Goal: Information Seeking & Learning: Find contact information

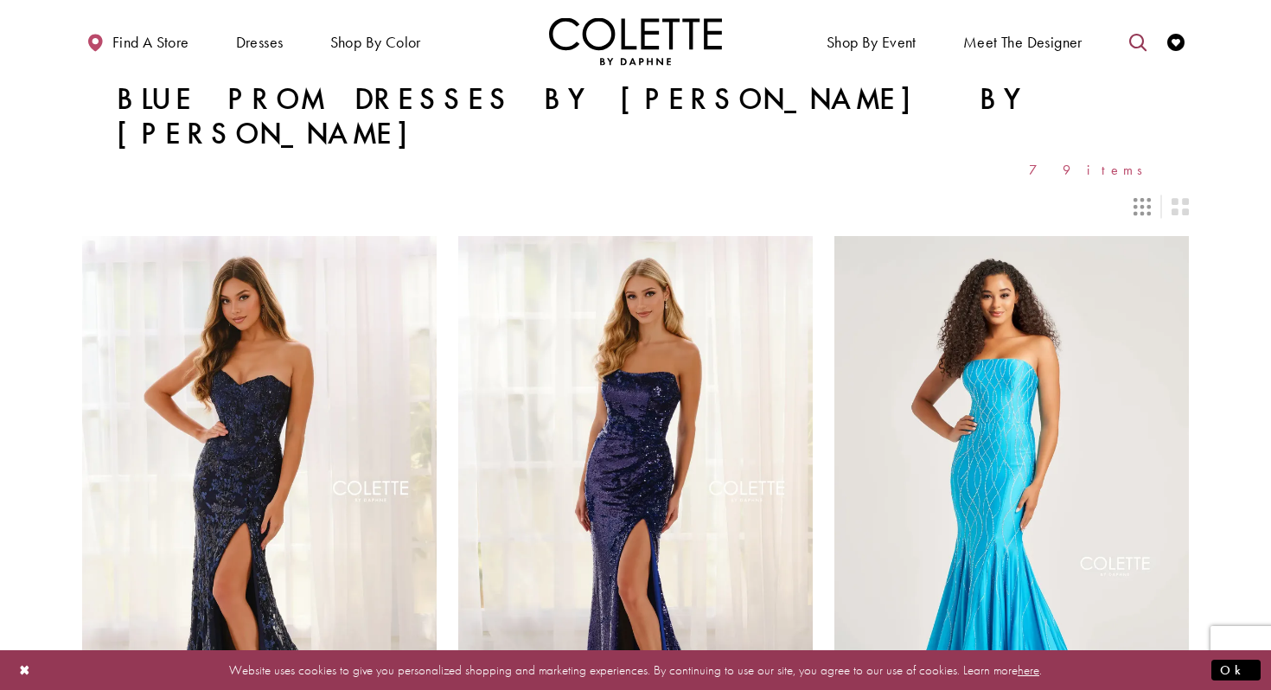
click at [1127, 46] on link "Toggle search" at bounding box center [1138, 41] width 26 height 48
click at [1125, 17] on link "Toggle search" at bounding box center [1138, 41] width 26 height 48
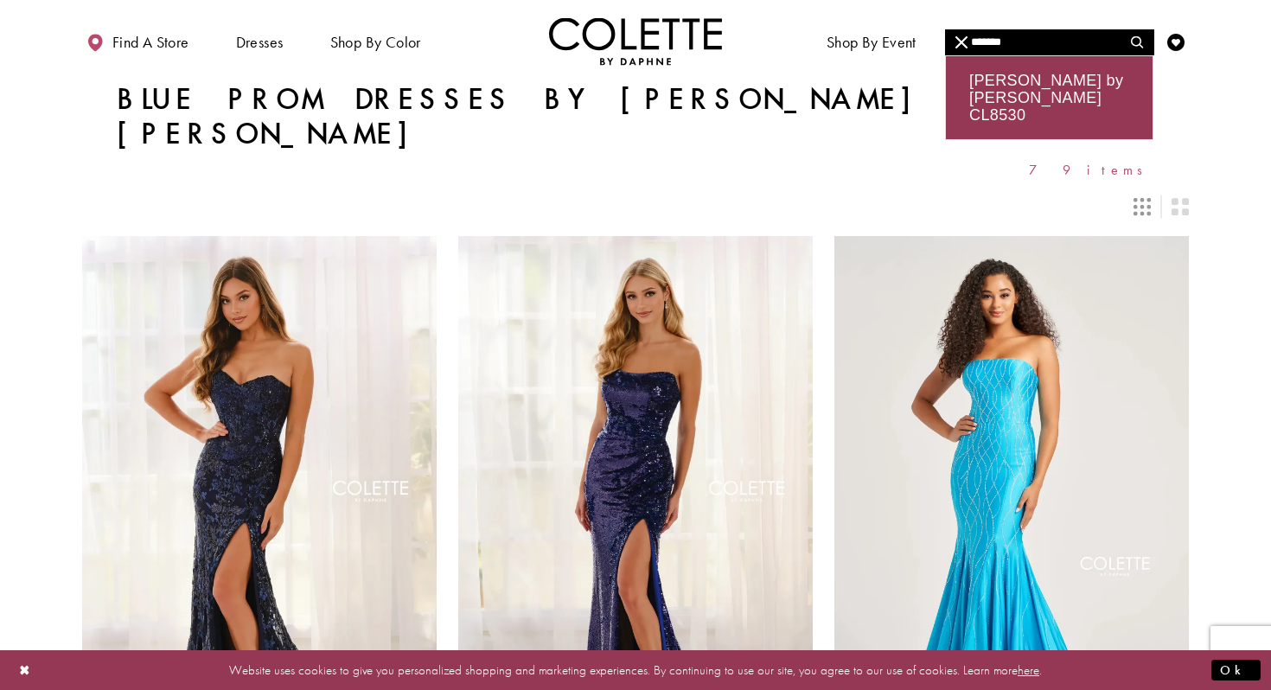
type input "*******"
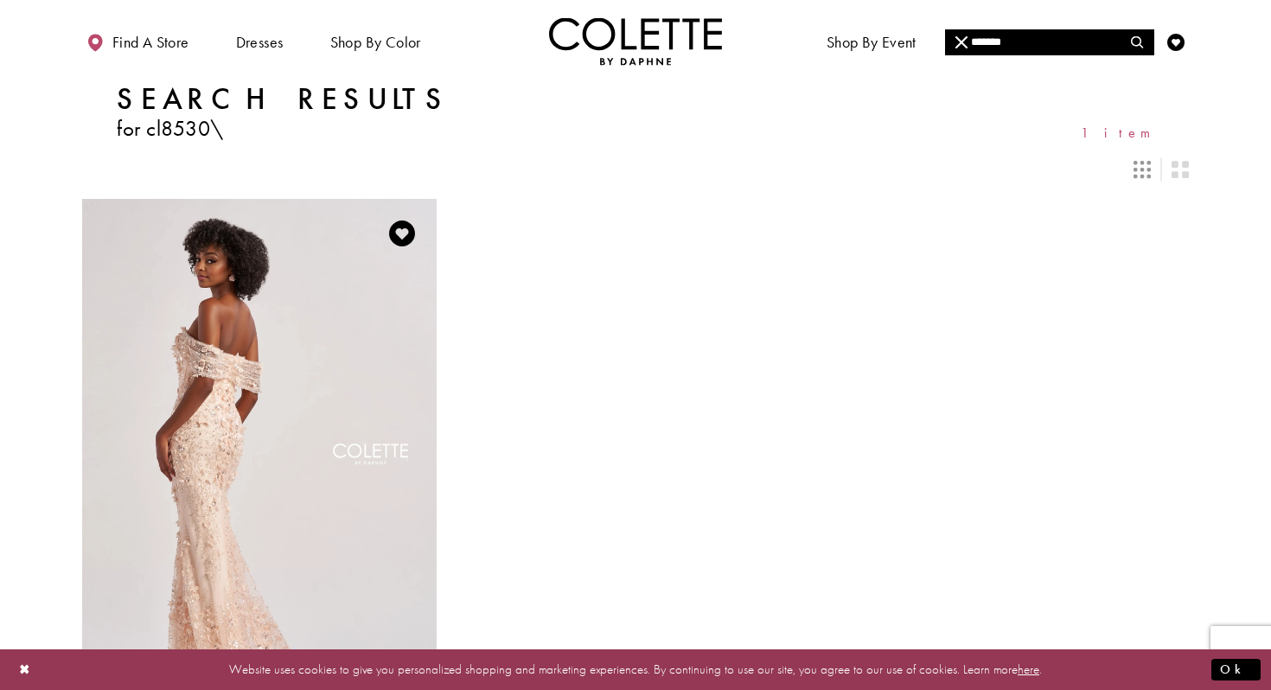
click at [300, 461] on img "Visit Colette by Daphne Style No. CL8530 Page" at bounding box center [259, 456] width 354 height 515
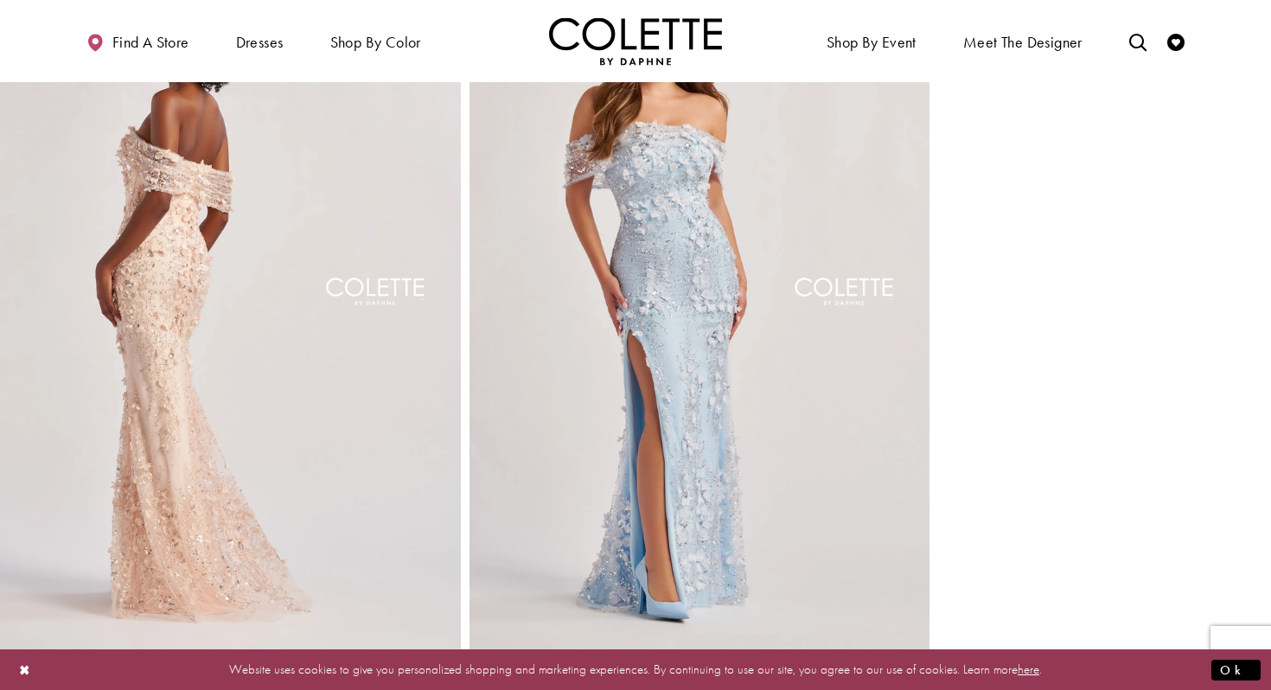
scroll to position [875, 0]
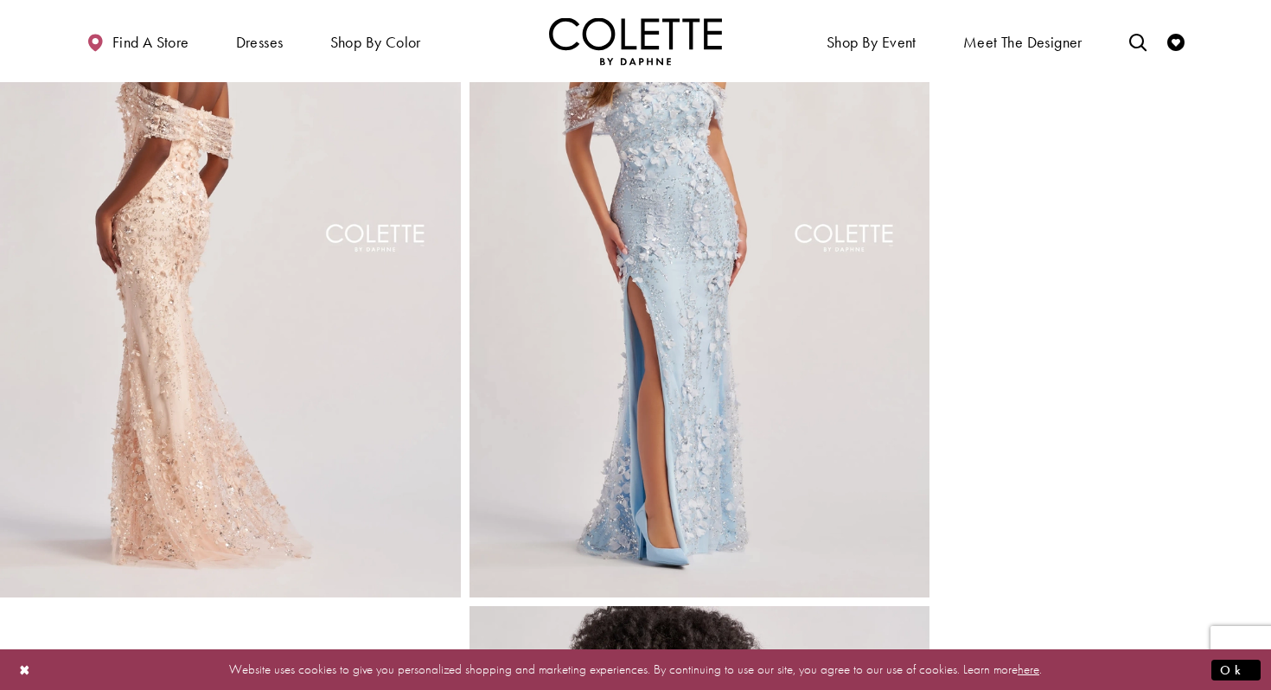
click at [725, 354] on img "Full size Style CL8530 Colette by Daphne #3 Ice Blue frontface vertical picture" at bounding box center [699, 252] width 461 height 691
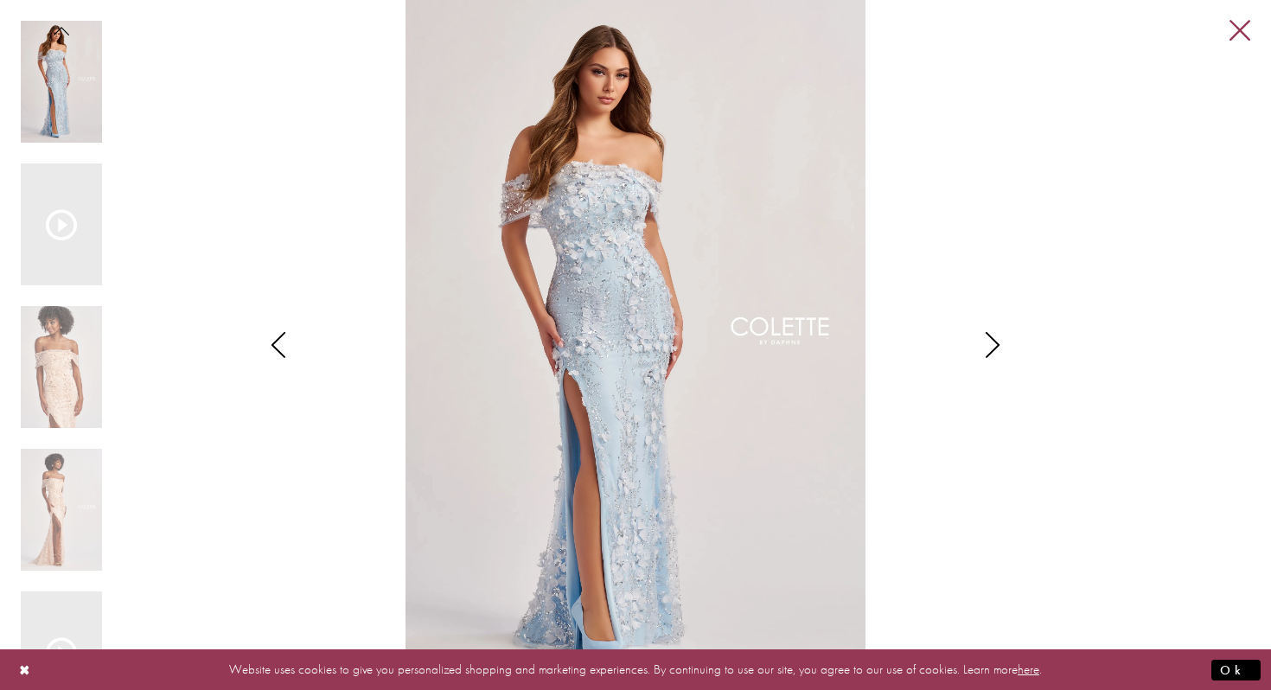
click at [1231, 41] on link "Close" at bounding box center [1240, 31] width 21 height 21
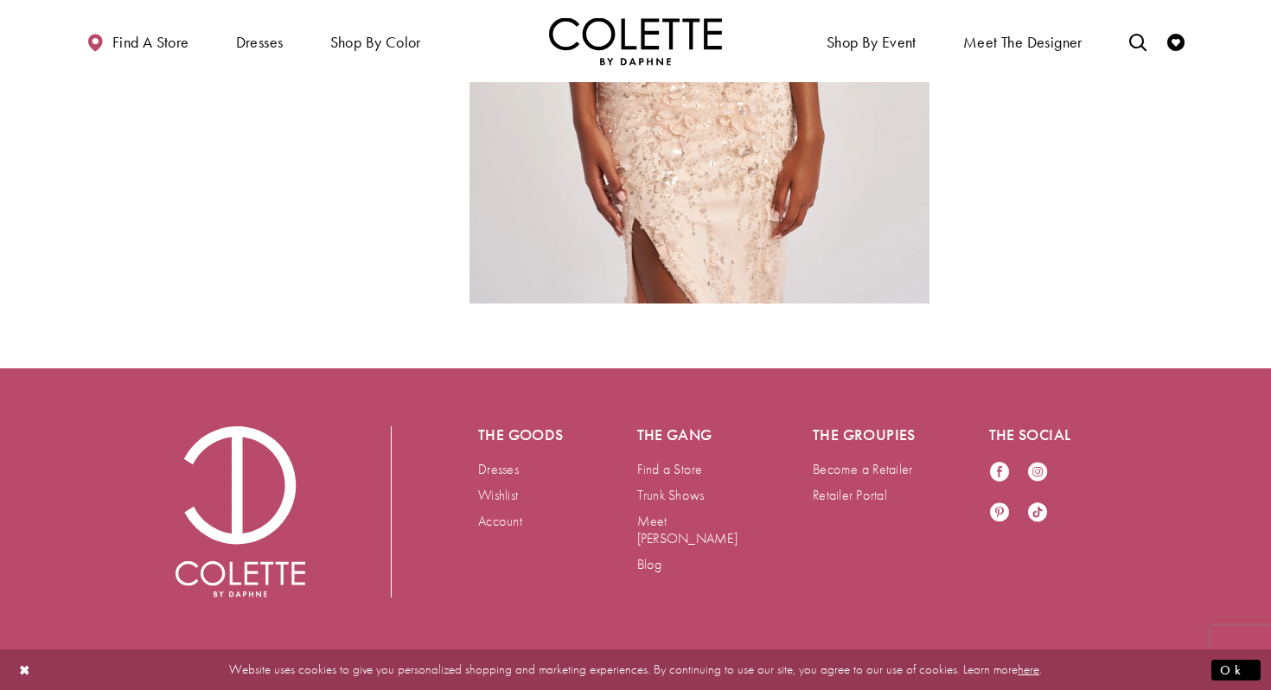
scroll to position [2161, 0]
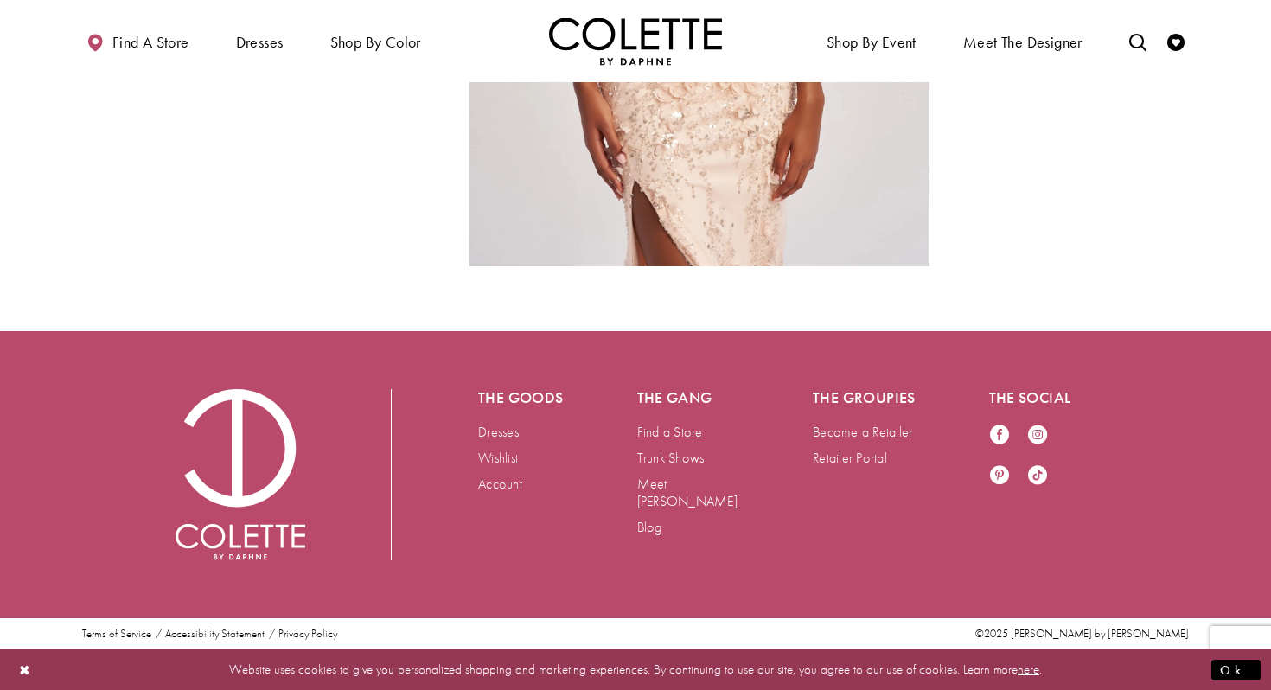
click at [666, 434] on link "Find a Store" at bounding box center [670, 432] width 66 height 18
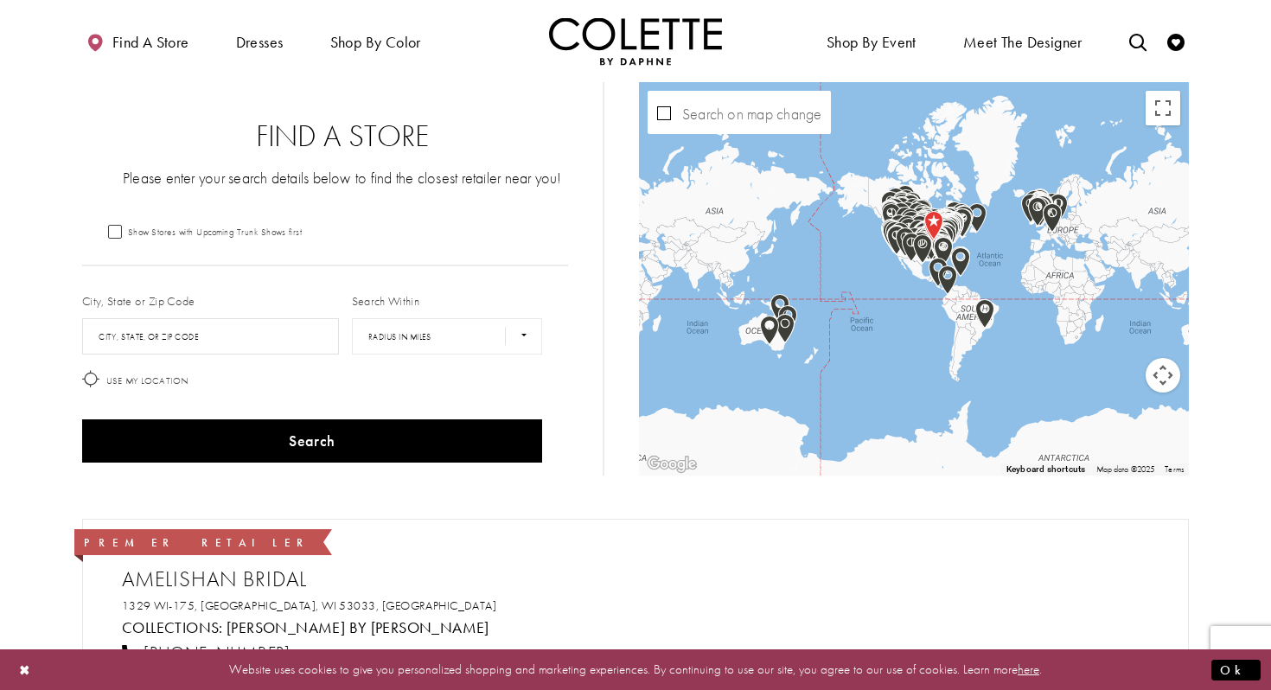
click at [775, 334] on img "Map with store locations" at bounding box center [769, 330] width 19 height 29
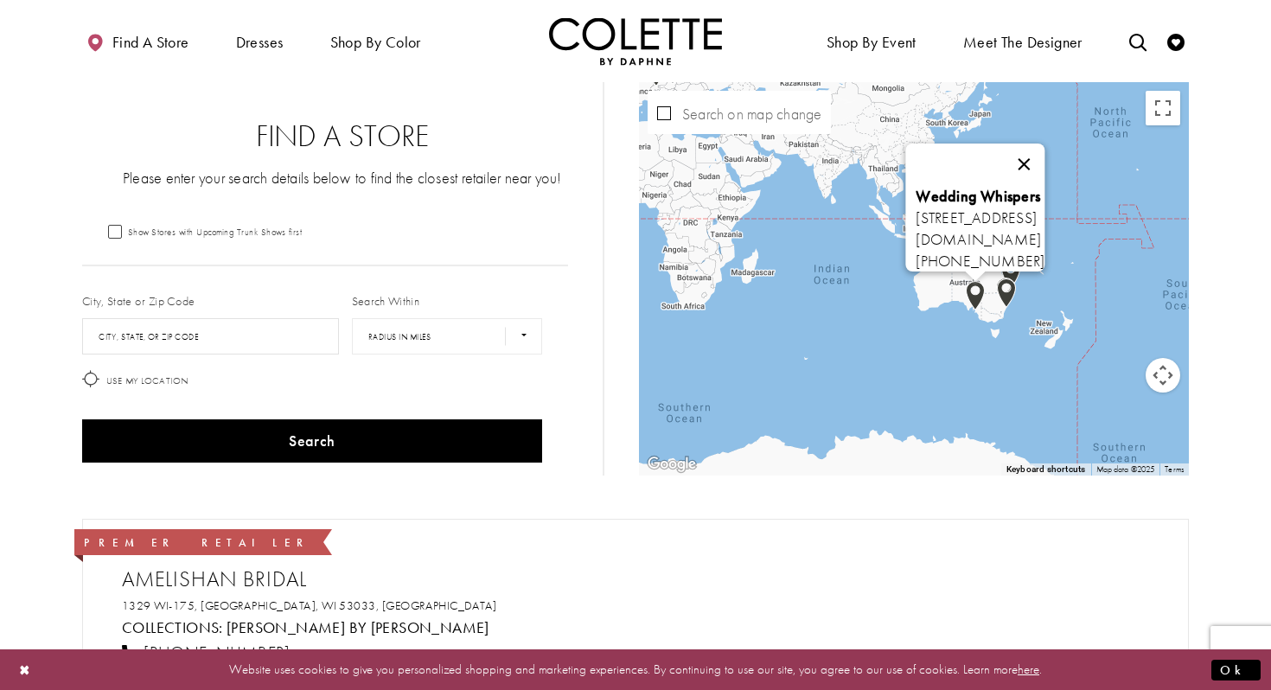
click at [1044, 153] on button "Close" at bounding box center [1024, 165] width 42 height 42
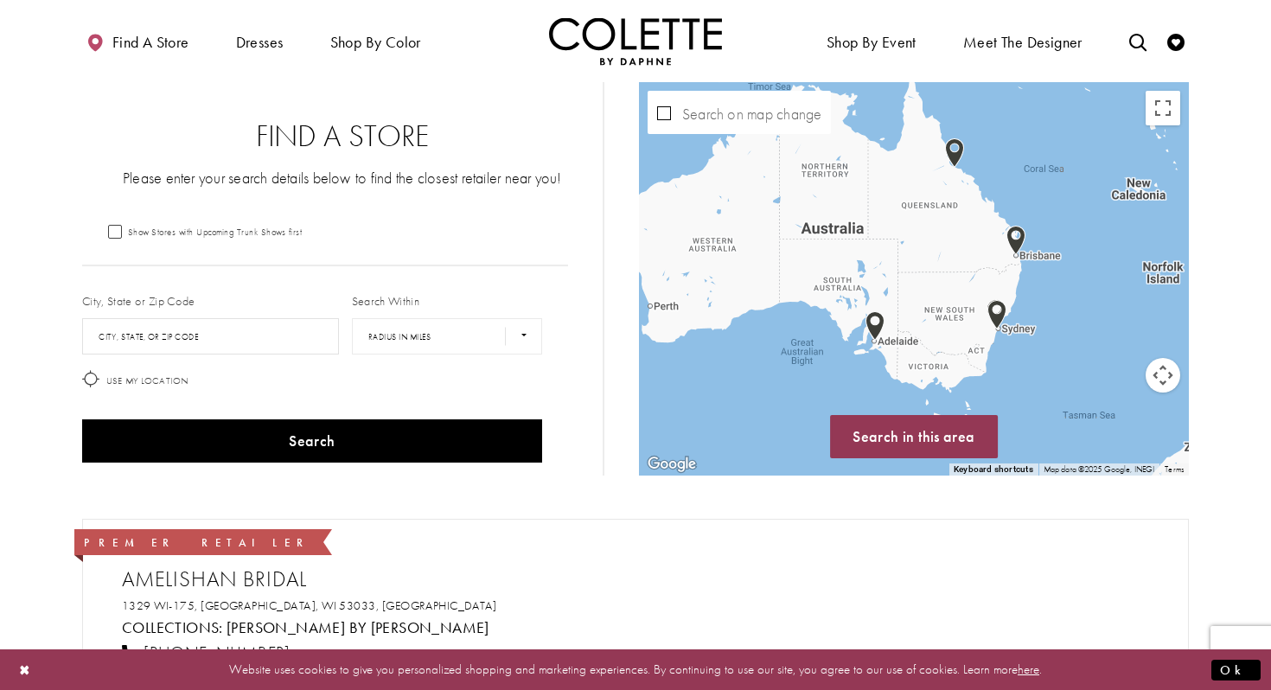
click at [1000, 315] on img "Map with store locations" at bounding box center [996, 314] width 19 height 29
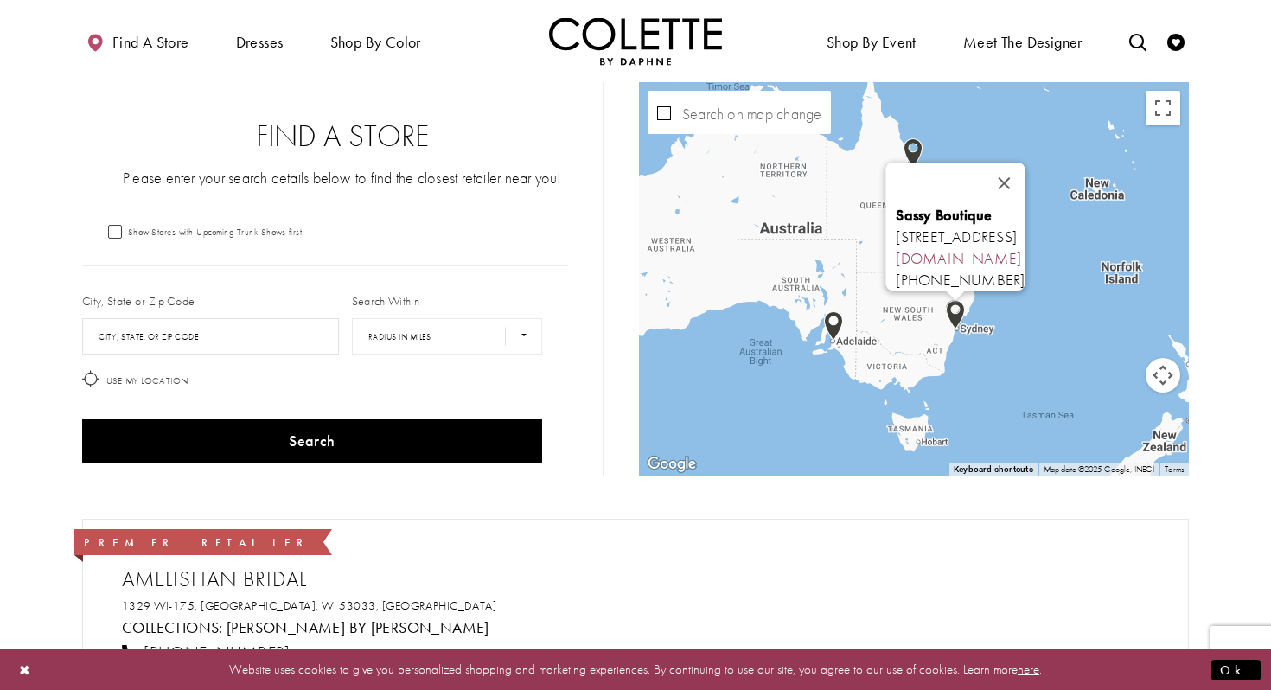
click at [896, 252] on link "[DOMAIN_NAME]" at bounding box center [958, 258] width 125 height 20
